Goal: Navigation & Orientation: Find specific page/section

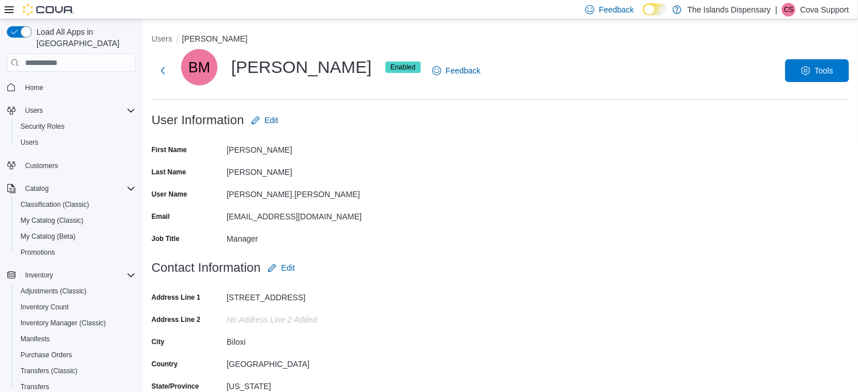
drag, startPoint x: 830, startPoint y: 11, endPoint x: 831, endPoint y: 18, distance: 7.4
click at [830, 11] on p "Cova Support" at bounding box center [824, 10] width 49 height 14
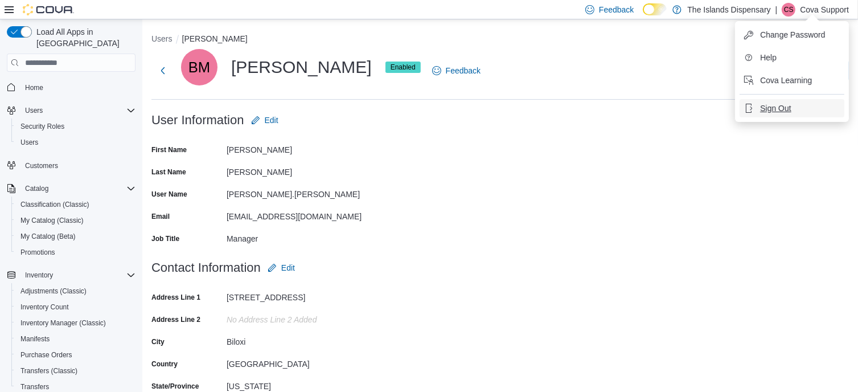
click at [769, 101] on button "Sign Out" at bounding box center [792, 108] width 105 height 18
